Goal: Register for event/course

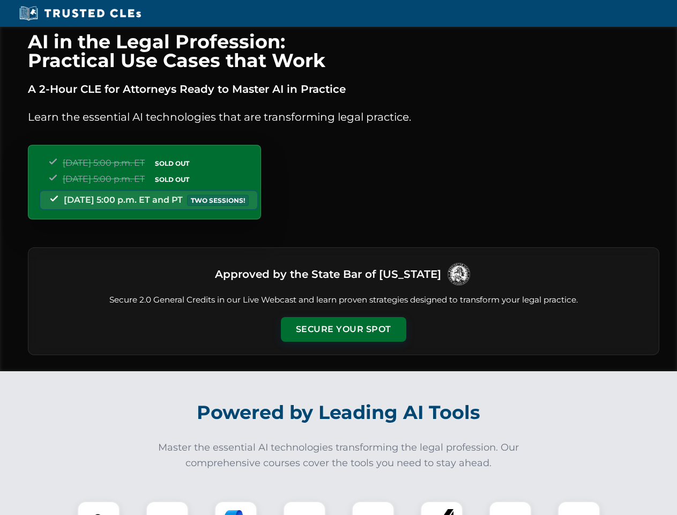
click at [343, 329] on button "Secure Your Spot" at bounding box center [343, 329] width 125 height 25
click at [99, 508] on img at bounding box center [98, 522] width 31 height 31
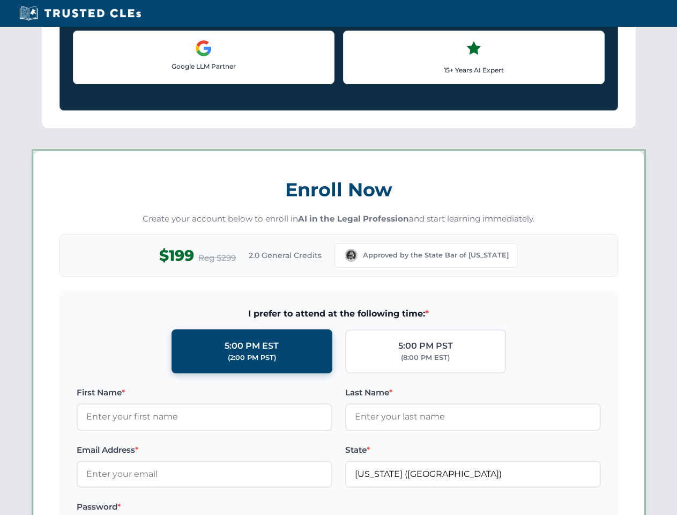
click at [236, 508] on label "Password *" at bounding box center [205, 506] width 256 height 13
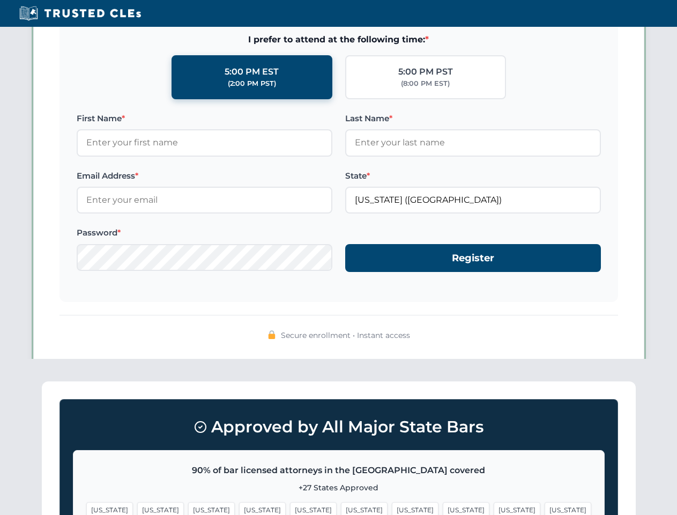
click at [494, 508] on span "[US_STATE]" at bounding box center [517, 510] width 47 height 16
